Goal: Find specific page/section: Find specific page/section

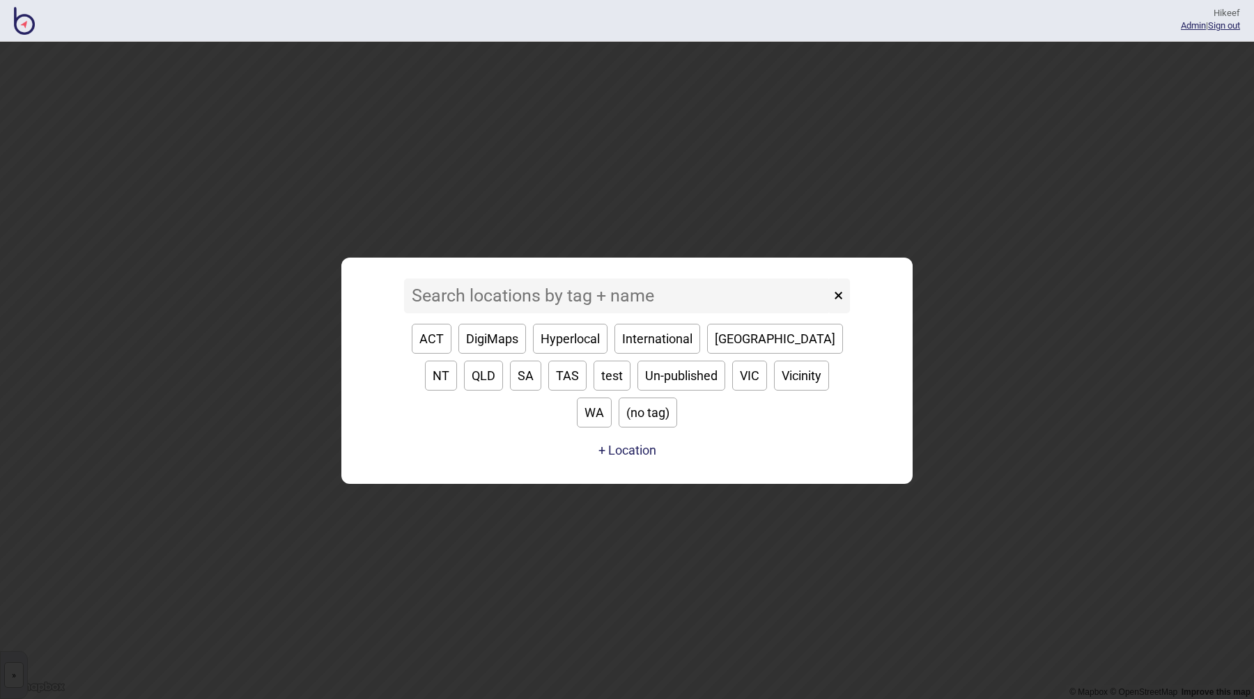
click at [501, 303] on input at bounding box center [617, 296] width 426 height 35
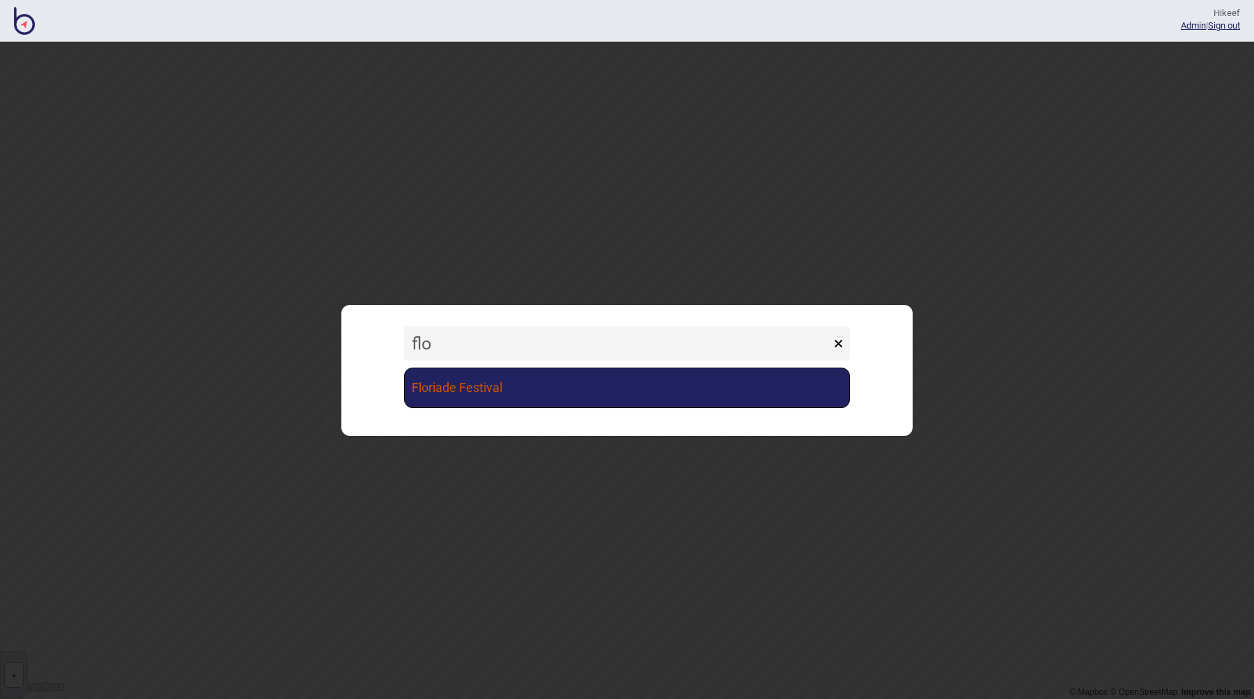
type input "flo"
click at [492, 395] on link "Floriade Festival" at bounding box center [627, 388] width 446 height 40
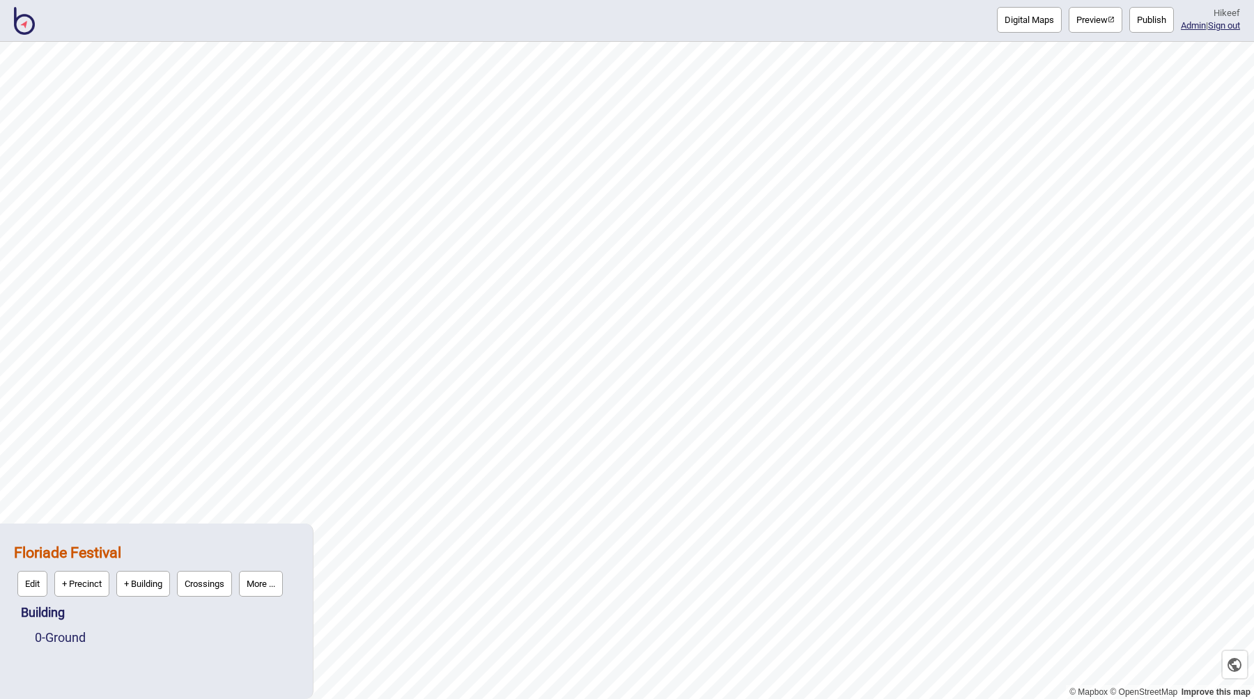
click at [1089, 22] on button "Preview" at bounding box center [1095, 20] width 54 height 26
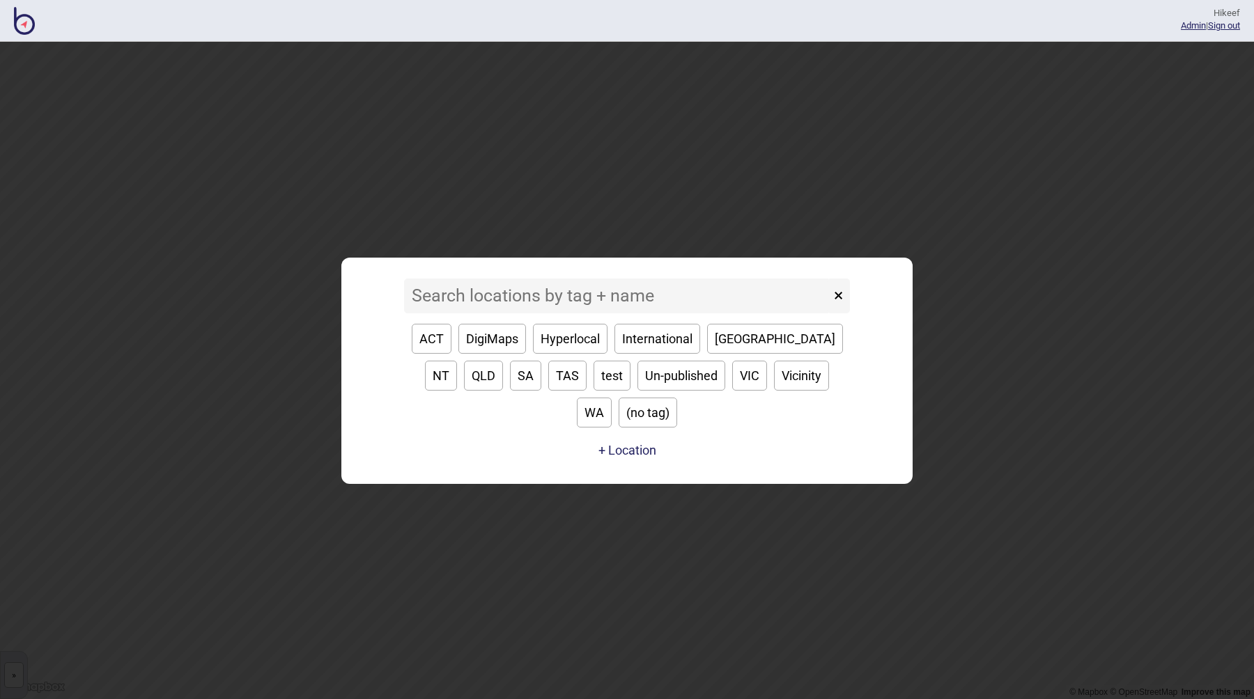
click at [636, 313] on input at bounding box center [617, 296] width 426 height 35
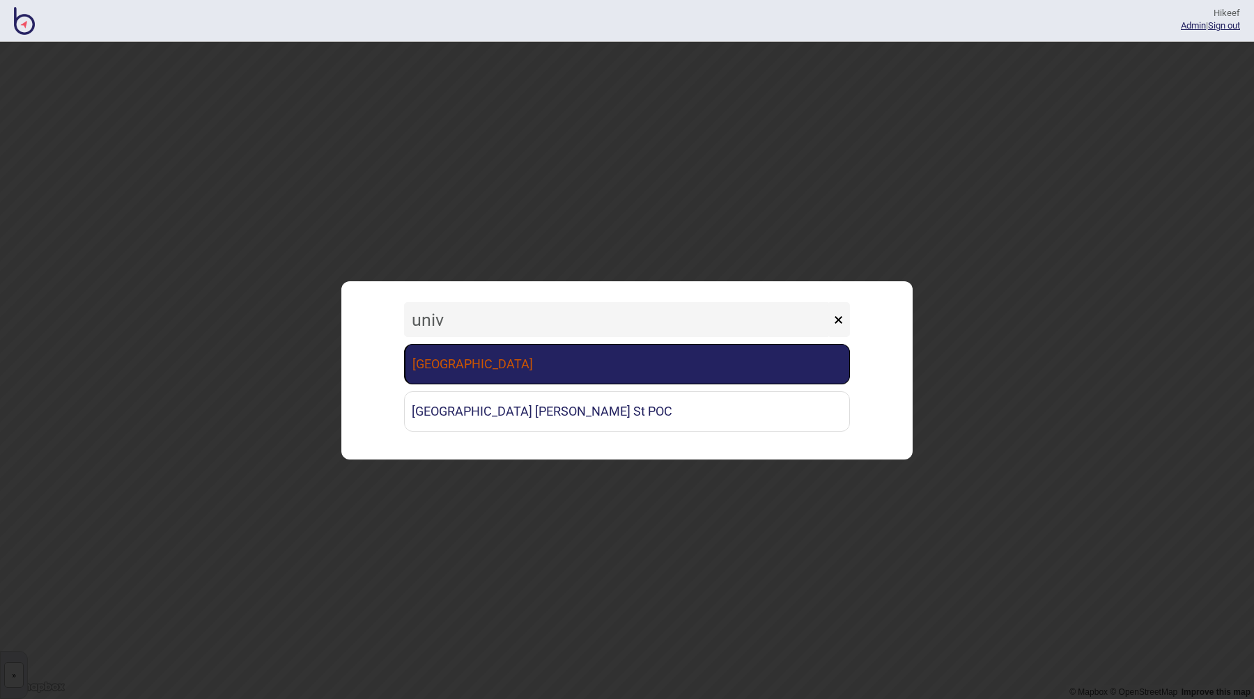
type input "univ"
click at [529, 368] on link "[GEOGRAPHIC_DATA]" at bounding box center [627, 364] width 446 height 40
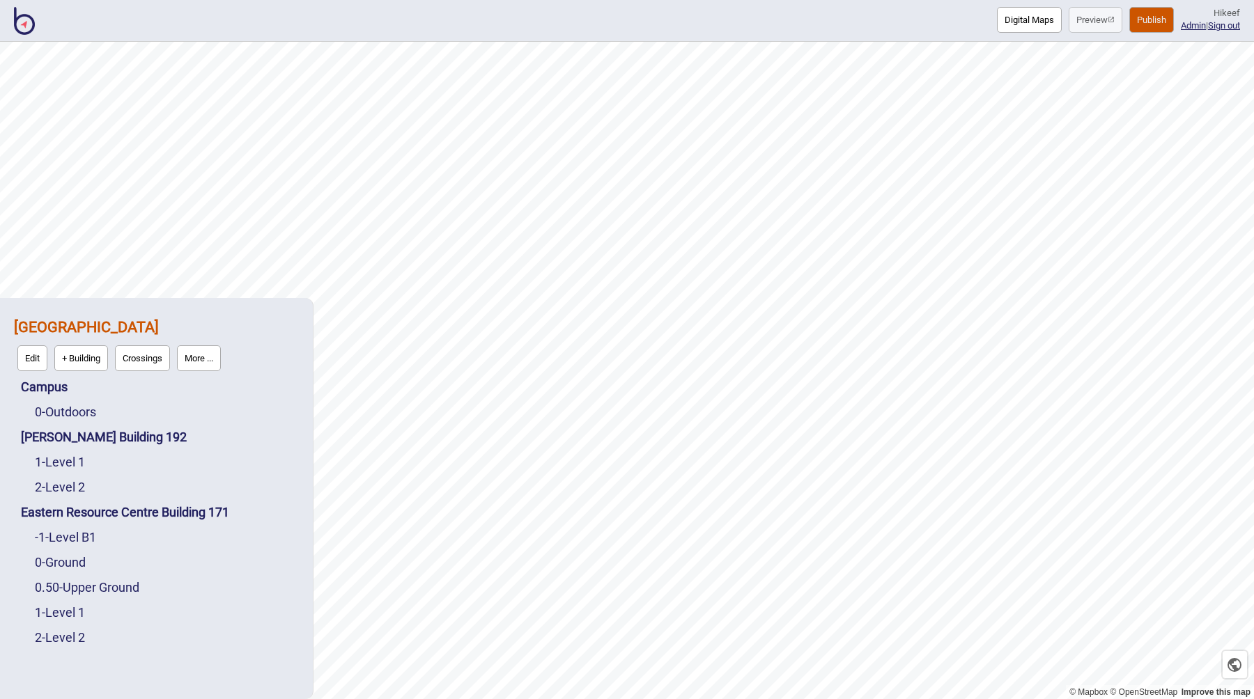
click at [1135, 22] on button "Publish" at bounding box center [1151, 20] width 45 height 26
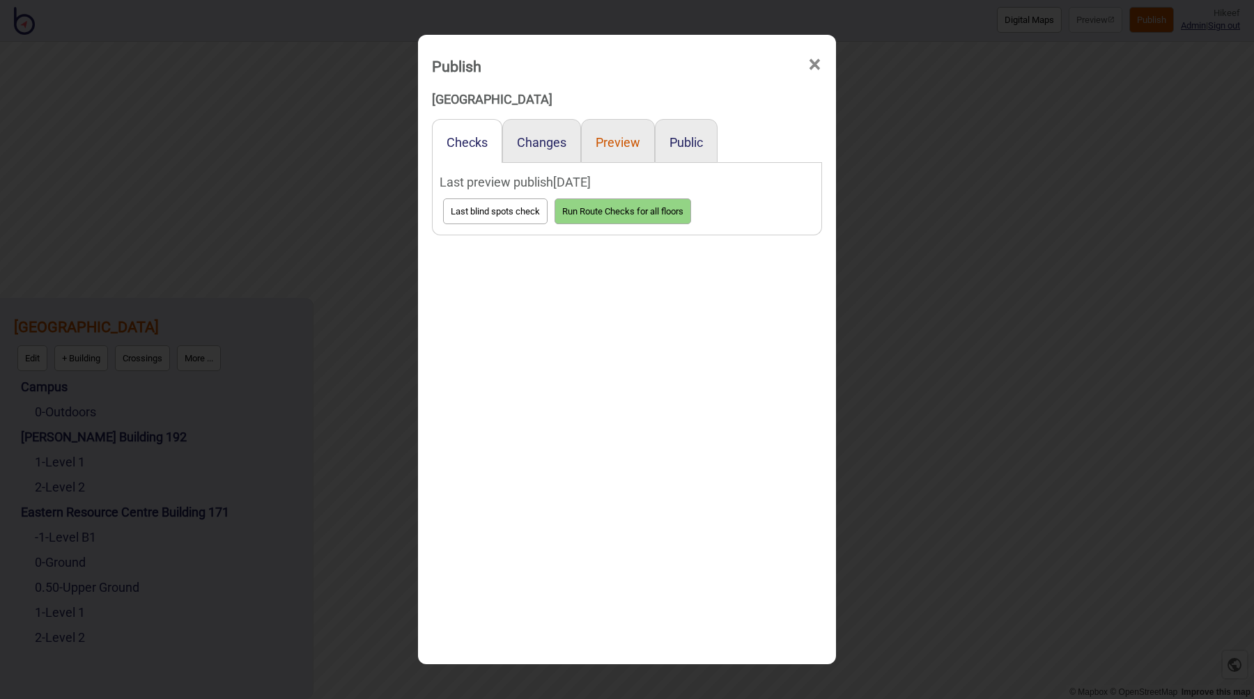
click at [614, 139] on button "Preview" at bounding box center [618, 142] width 45 height 15
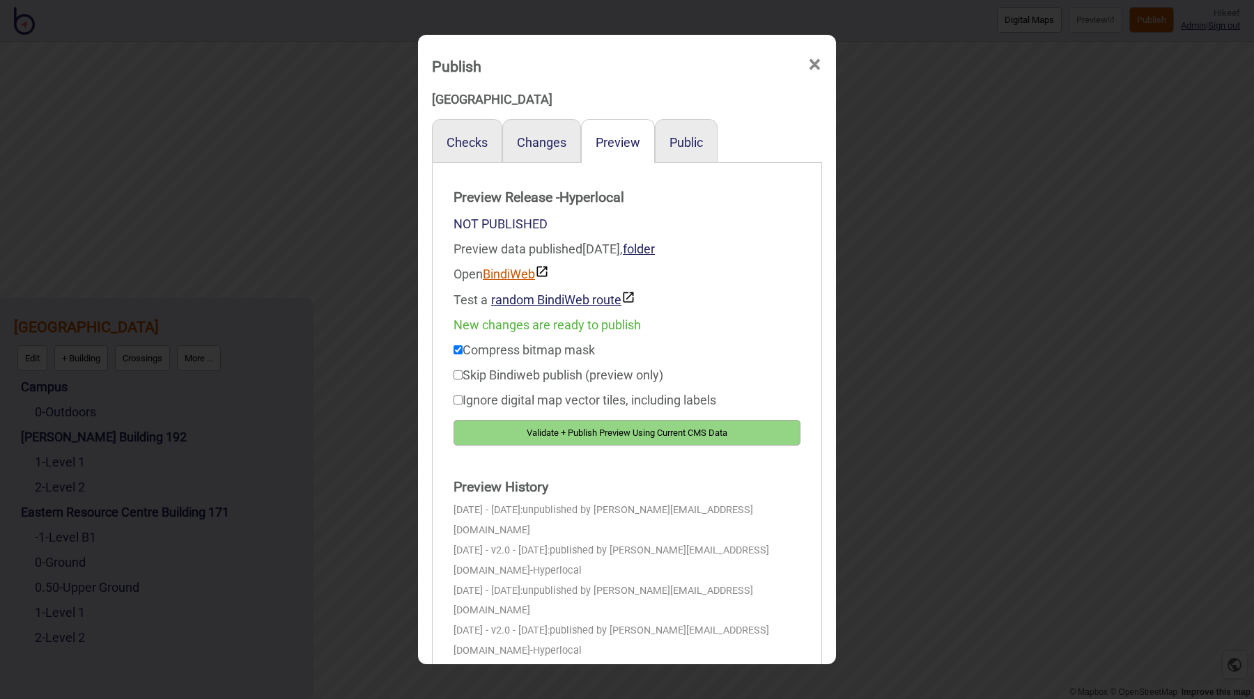
click at [523, 274] on link "BindiWeb" at bounding box center [516, 274] width 66 height 15
